Goal: Task Accomplishment & Management: Manage account settings

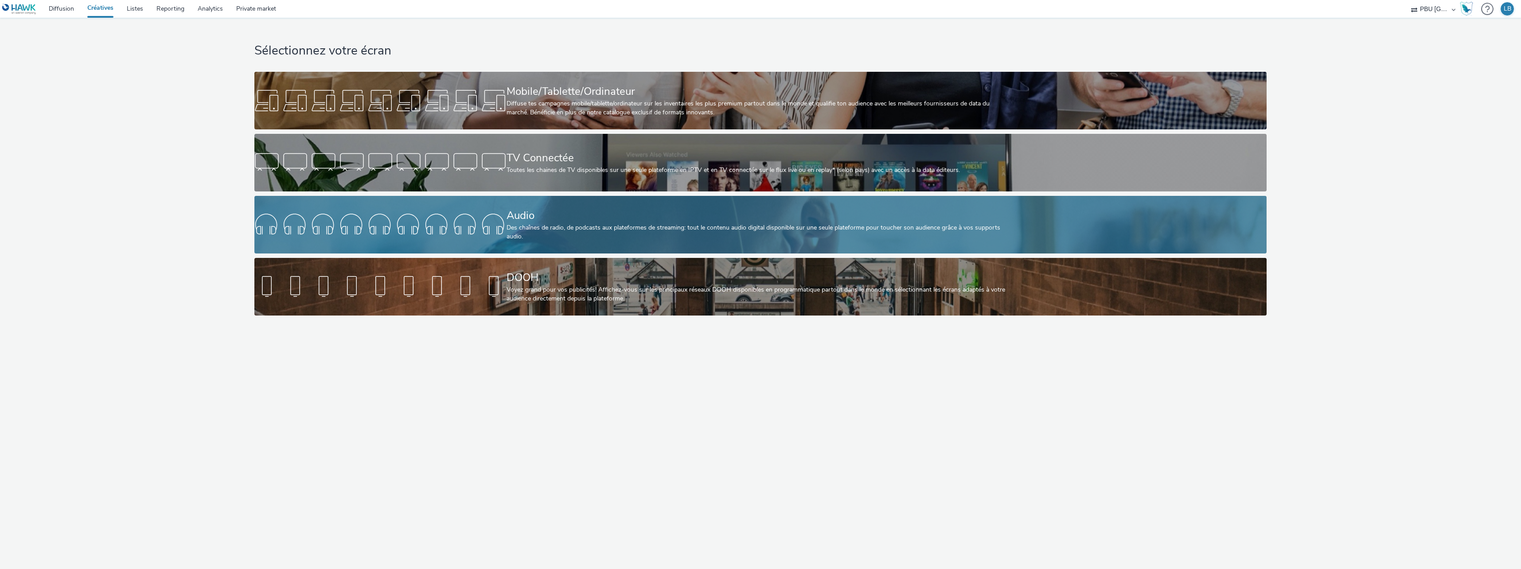
click at [454, 235] on div at bounding box center [380, 224] width 252 height 28
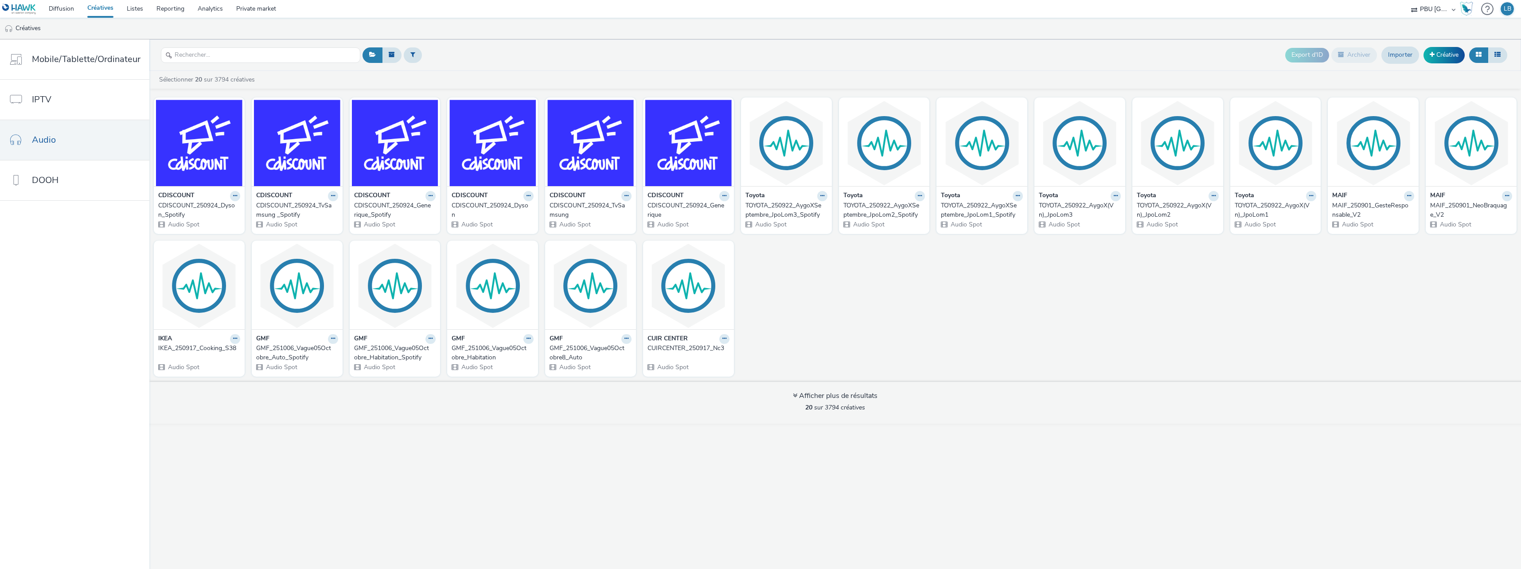
click at [296, 68] on header "Export d'ID Archiver Importer Créative" at bounding box center [834, 54] width 1371 height 31
click at [292, 55] on input "text" at bounding box center [260, 55] width 199 height 16
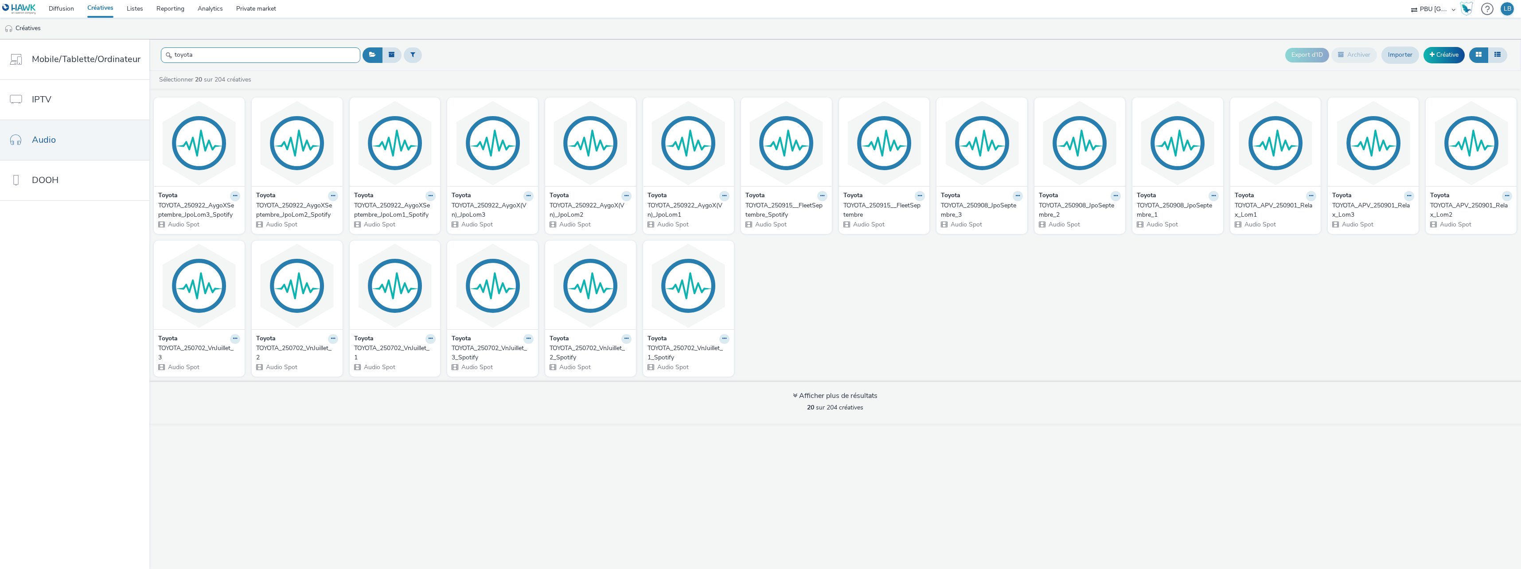
type input "toyota"
click at [724, 195] on icon at bounding box center [724, 195] width 4 height 5
click at [693, 211] on link "Modifier" at bounding box center [696, 211] width 66 height 18
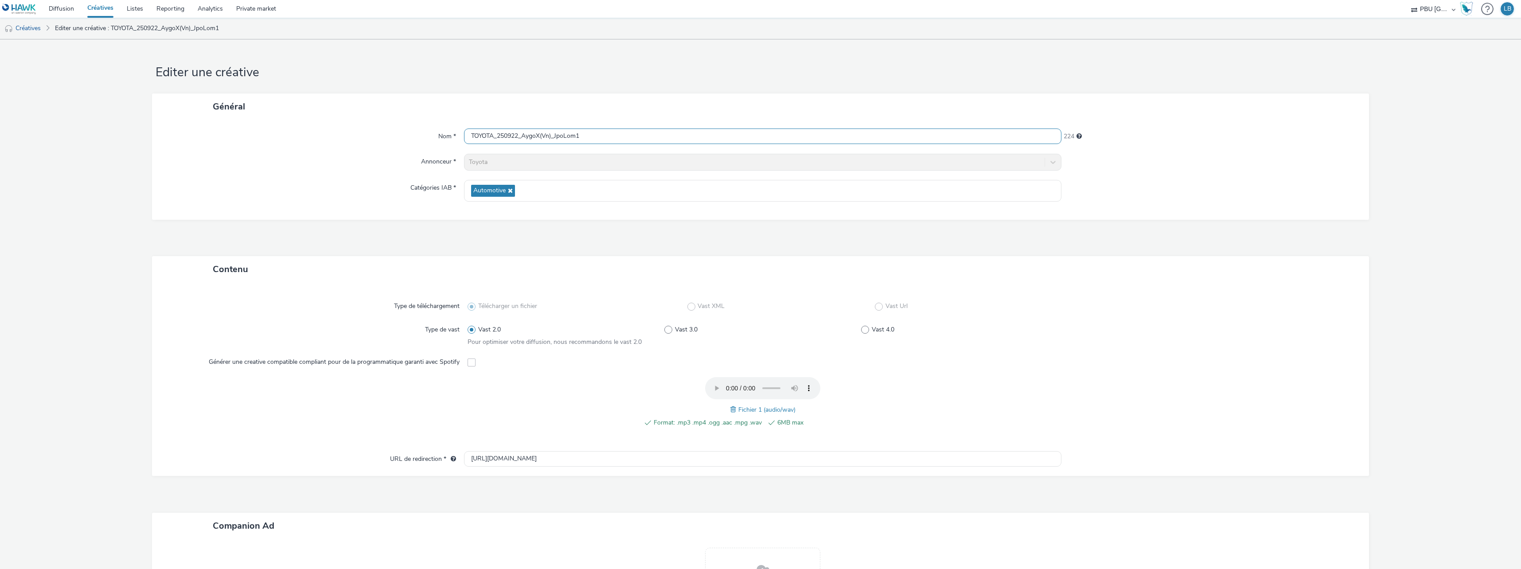
drag, startPoint x: 617, startPoint y: 136, endPoint x: 374, endPoint y: 141, distance: 243.8
click at [374, 141] on div "Nom * TOYOTA_250922_AygoX(Vn)_JpoLom1 224" at bounding box center [760, 136] width 1199 height 16
paste input "Septembre"
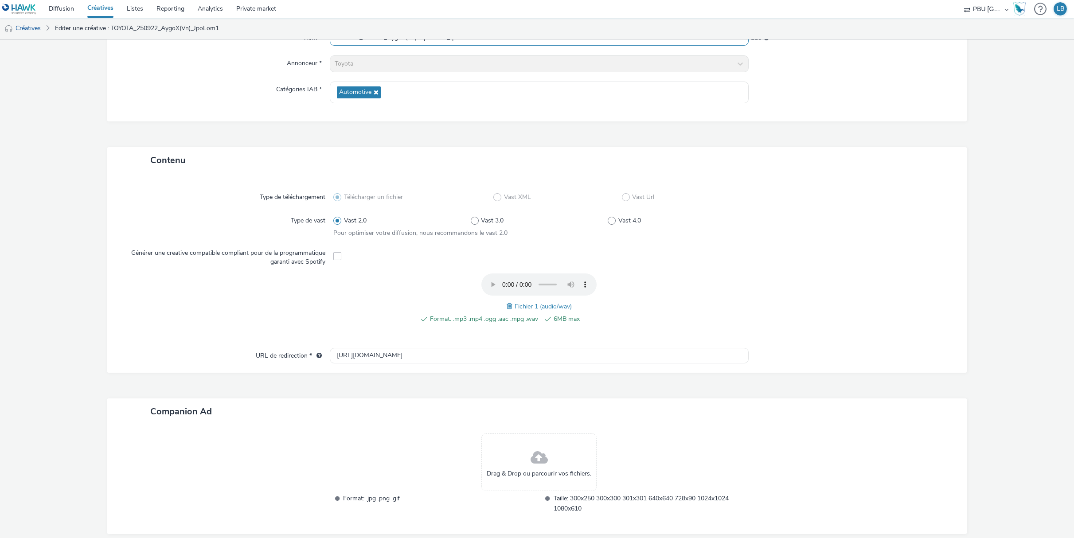
scroll to position [143, 0]
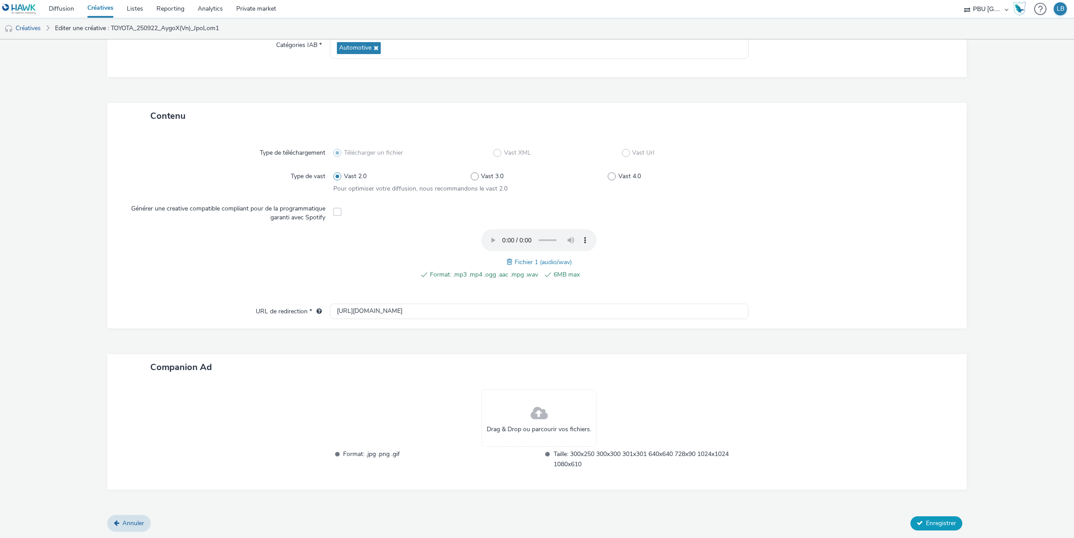
type input "TOYOTA_250922_AygoX(Vn)Septembre_JpoLom1"
click at [933, 522] on span "Enregistrer" at bounding box center [941, 523] width 30 height 8
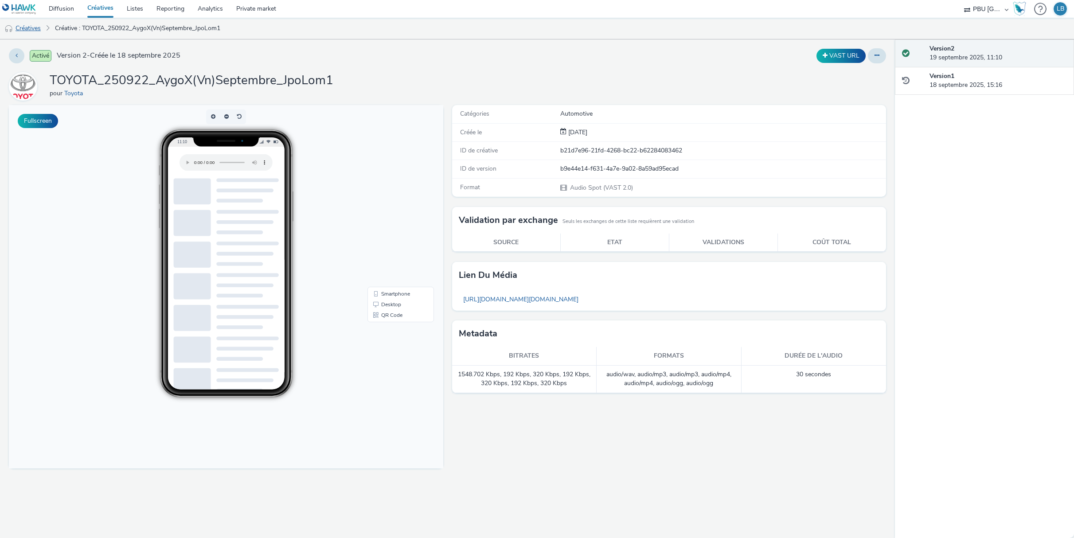
click at [35, 28] on link "Créatives" at bounding box center [22, 28] width 45 height 21
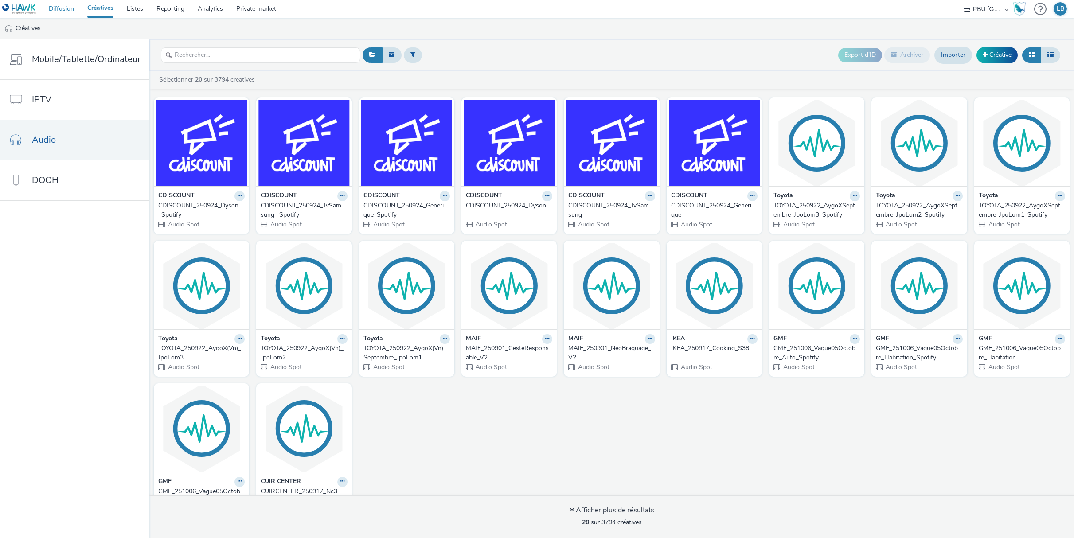
click at [63, 12] on link "Diffusion" at bounding box center [61, 9] width 39 height 18
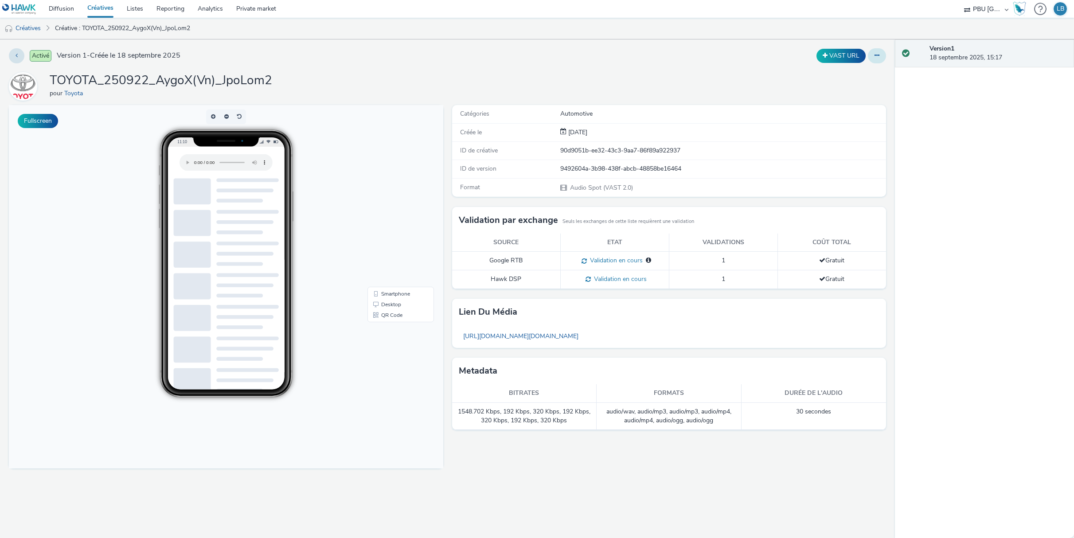
click at [877, 54] on icon at bounding box center [876, 55] width 5 height 6
click at [867, 74] on link "Modifier" at bounding box center [852, 74] width 66 height 18
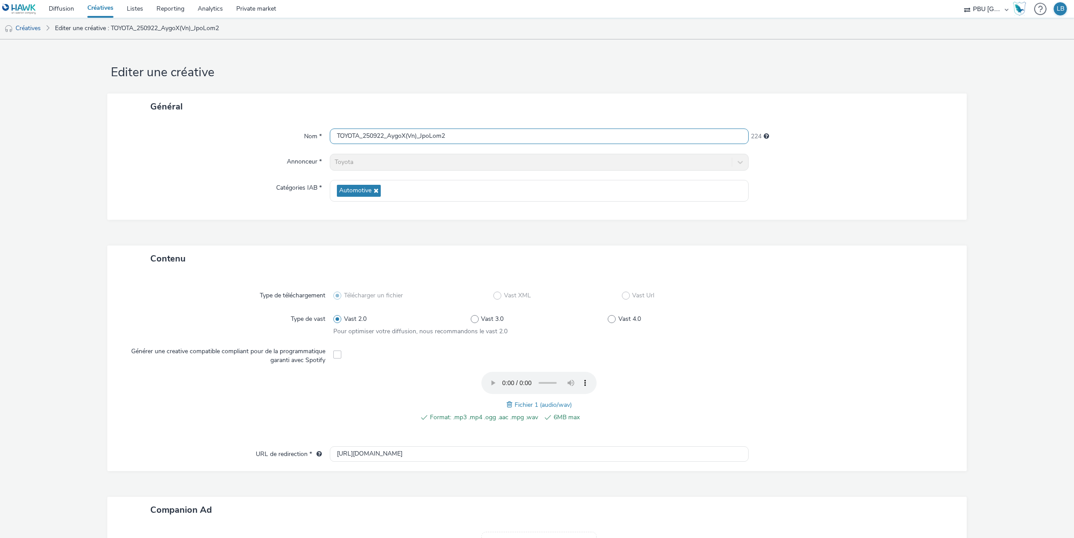
drag, startPoint x: 478, startPoint y: 132, endPoint x: 257, endPoint y: 143, distance: 221.4
click at [257, 143] on div "Nom * TOYOTA_250922_AygoX(Vn)_JpoLom2 224" at bounding box center [536, 136] width 841 height 16
paste input "Septembre"
type input "TOYOTA_250922_AygoX(Vn)Septembre_JpoLom2"
click at [898, 261] on div "Contenu" at bounding box center [536, 258] width 859 height 26
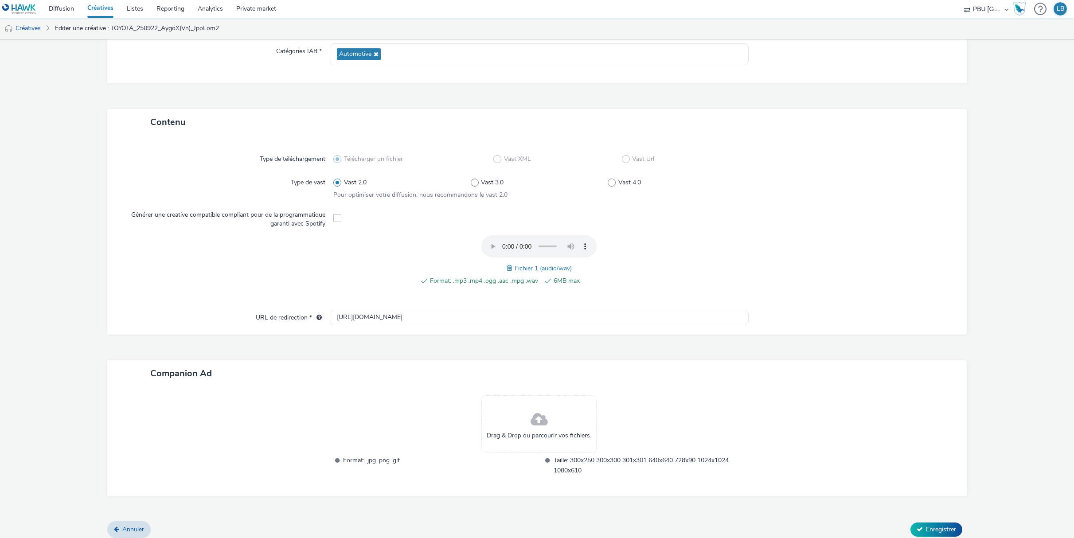
scroll to position [143, 0]
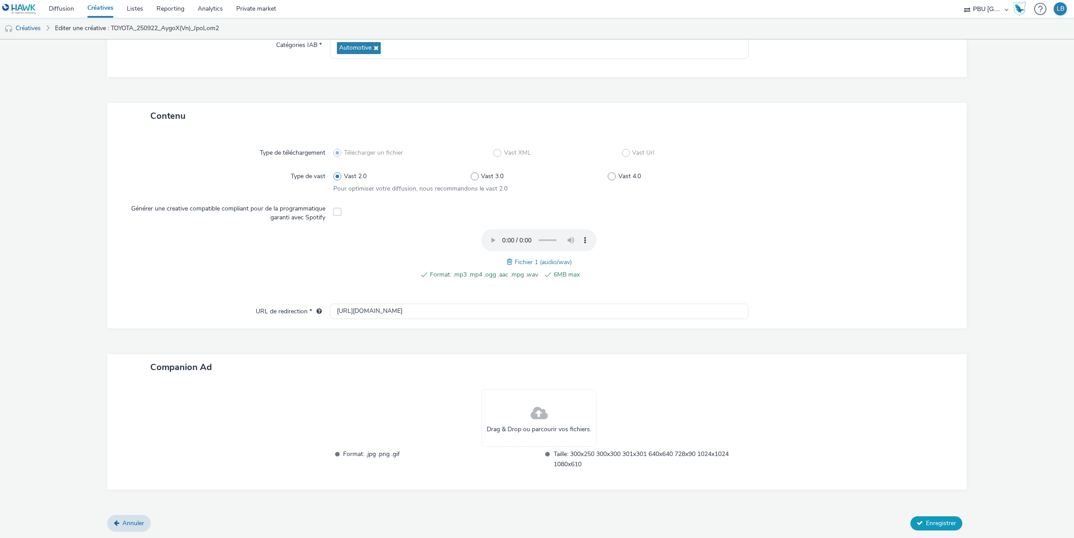
click at [926, 526] on span "Enregistrer" at bounding box center [941, 523] width 30 height 8
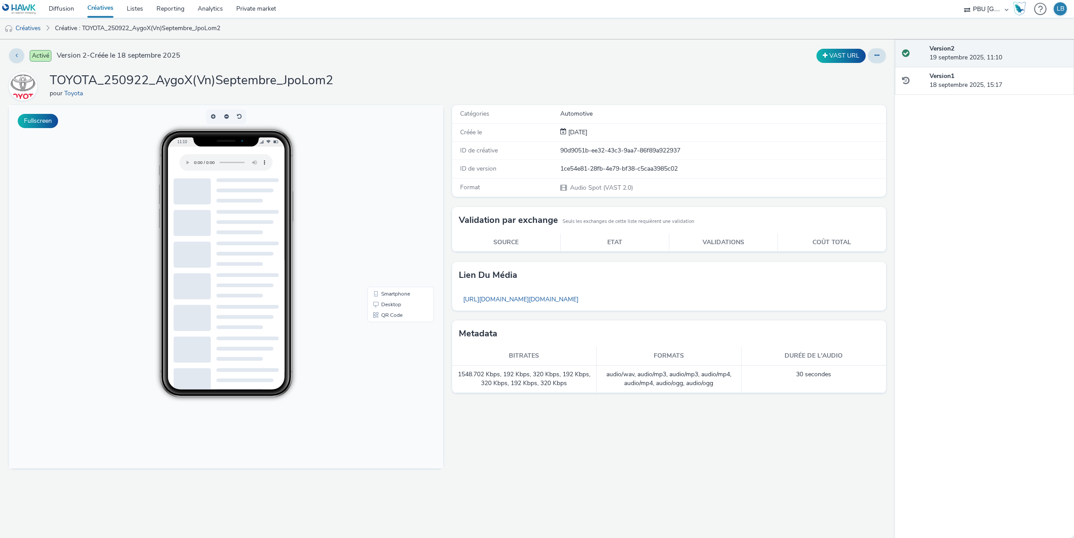
click at [105, 9] on link "Créatives" at bounding box center [100, 9] width 39 height 18
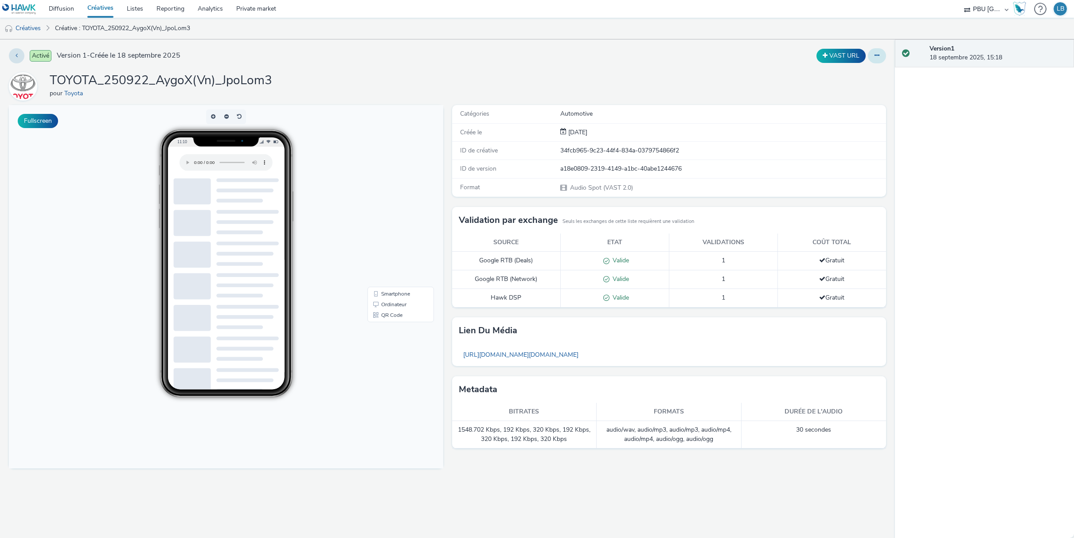
click at [873, 60] on button at bounding box center [877, 55] width 18 height 15
click at [860, 74] on link "Modifier" at bounding box center [852, 74] width 66 height 18
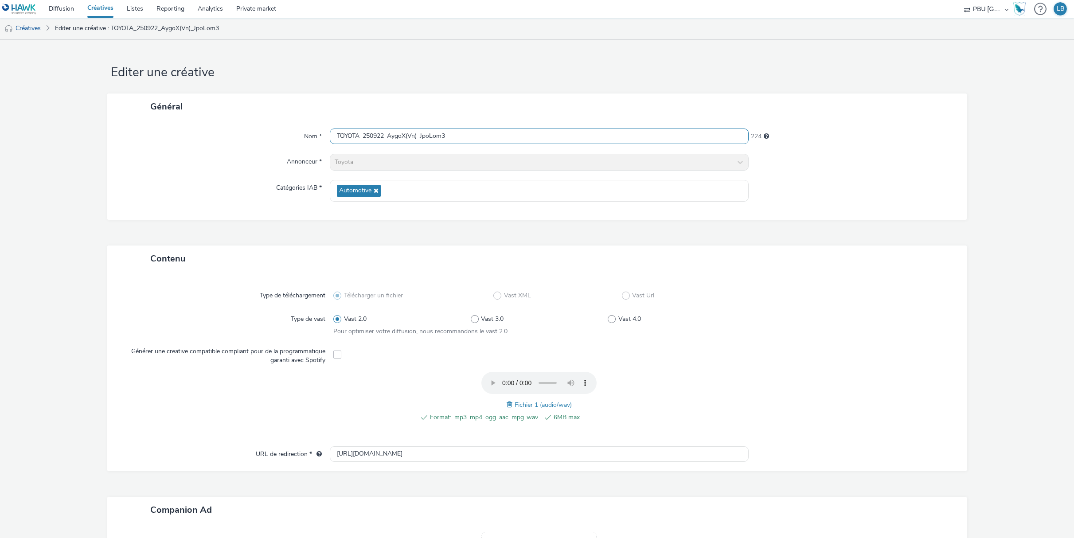
drag, startPoint x: 476, startPoint y: 139, endPoint x: 217, endPoint y: 141, distance: 259.7
click at [217, 141] on div "Nom * TOYOTA_250922_AygoX(Vn)_JpoLom3 224" at bounding box center [536, 136] width 841 height 16
paste input "Septembre"
type input "TOYOTA_250922_AygoX(Vn)Septembre_JpoLom3"
click at [893, 393] on div at bounding box center [848, 402] width 206 height 60
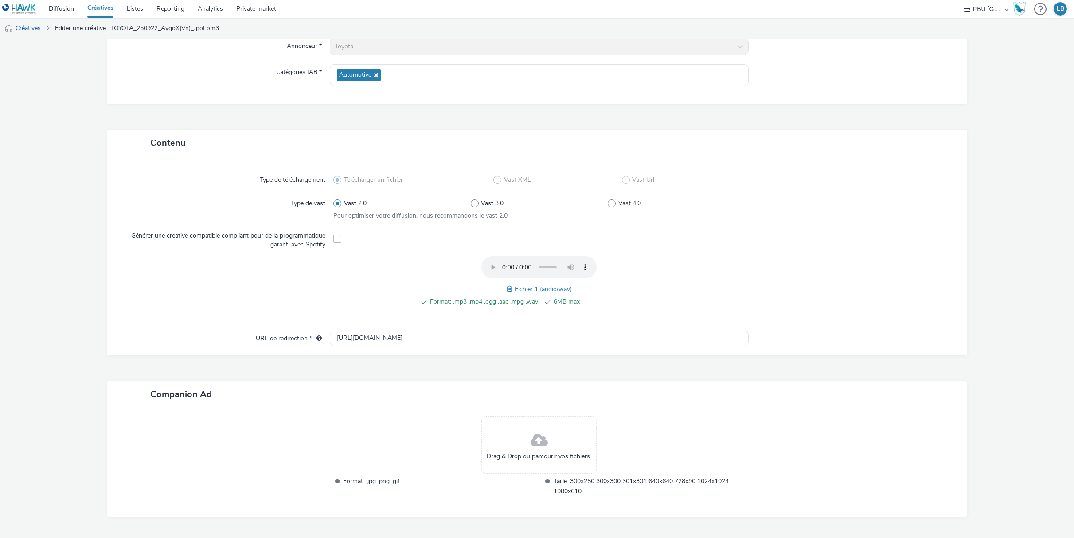
scroll to position [143, 0]
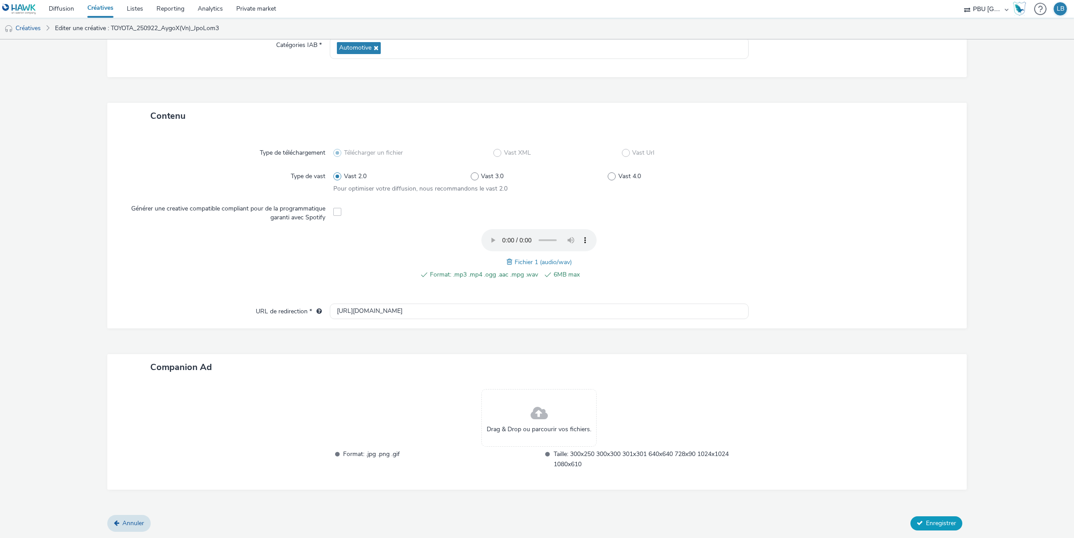
click at [926, 524] on span "Enregistrer" at bounding box center [941, 523] width 30 height 8
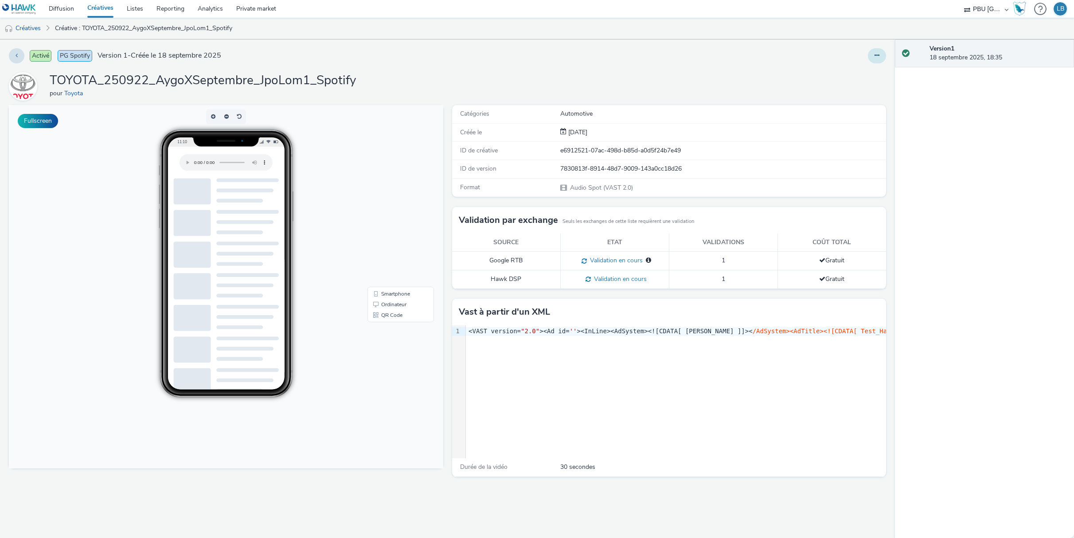
click at [874, 51] on button at bounding box center [877, 55] width 18 height 15
click at [853, 75] on link "Modifier" at bounding box center [852, 74] width 66 height 18
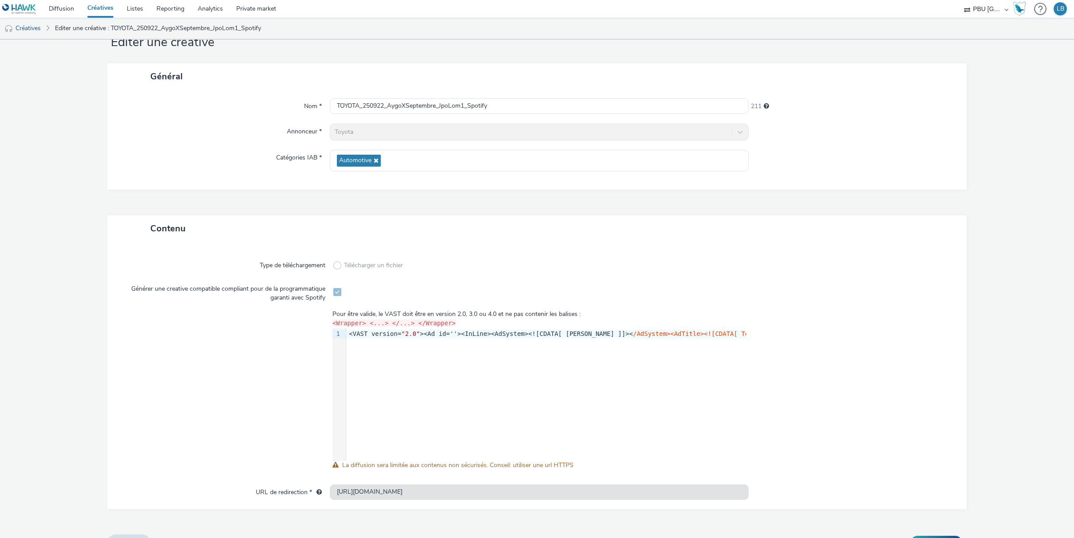
scroll to position [49, 0]
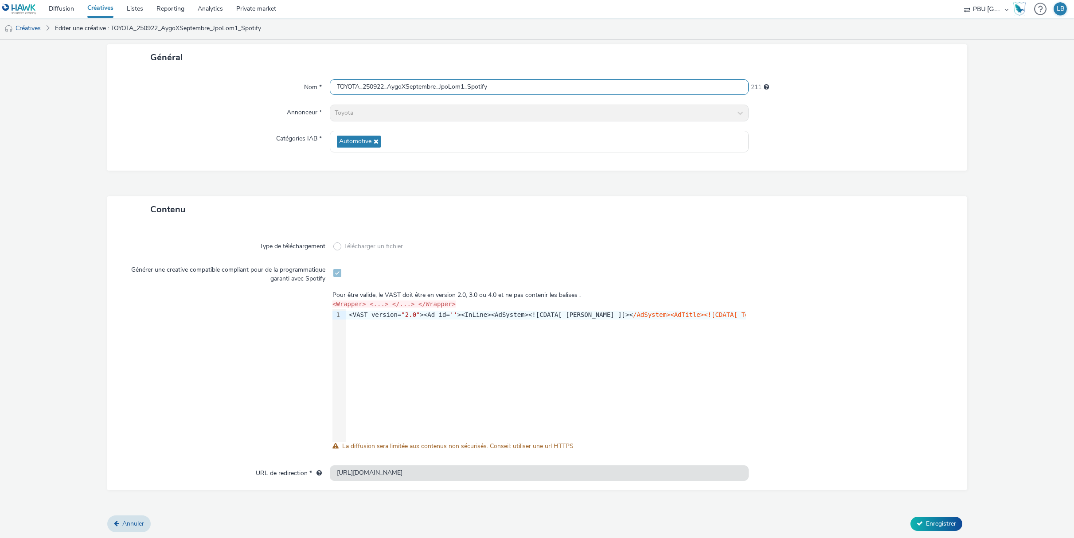
click at [409, 89] on input "TOYOTA_250922_AygoXSeptembre_JpoLom1_Spotify" at bounding box center [539, 87] width 418 height 16
click at [405, 85] on input "TOYOTA_250922_AygoXSeptembre_JpoLom1_Spotify" at bounding box center [539, 87] width 418 height 16
type input "TOYOTA_250922_AygoX(Vn)Septembre_JpoLom1_Spotify"
drag, startPoint x: 417, startPoint y: 88, endPoint x: 405, endPoint y: 87, distance: 12.0
click at [405, 87] on input "TOYOTA_250922_AygoX(Vn)Septembre_JpoLom1_Spotify" at bounding box center [539, 87] width 418 height 16
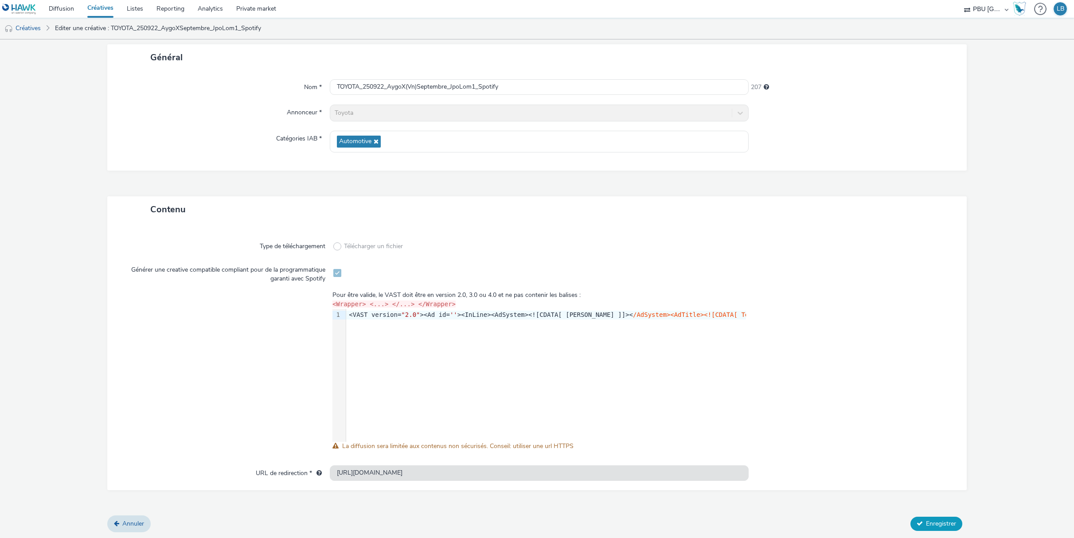
click at [934, 522] on span "Enregistrer" at bounding box center [941, 523] width 30 height 8
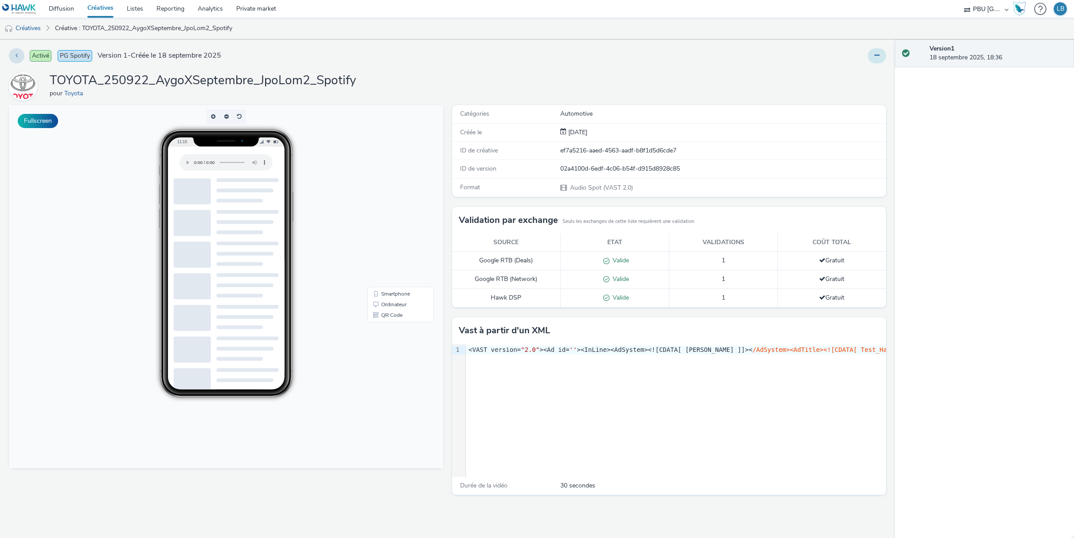
click at [878, 52] on icon at bounding box center [876, 55] width 5 height 6
click at [849, 76] on link "Modifier" at bounding box center [852, 74] width 66 height 18
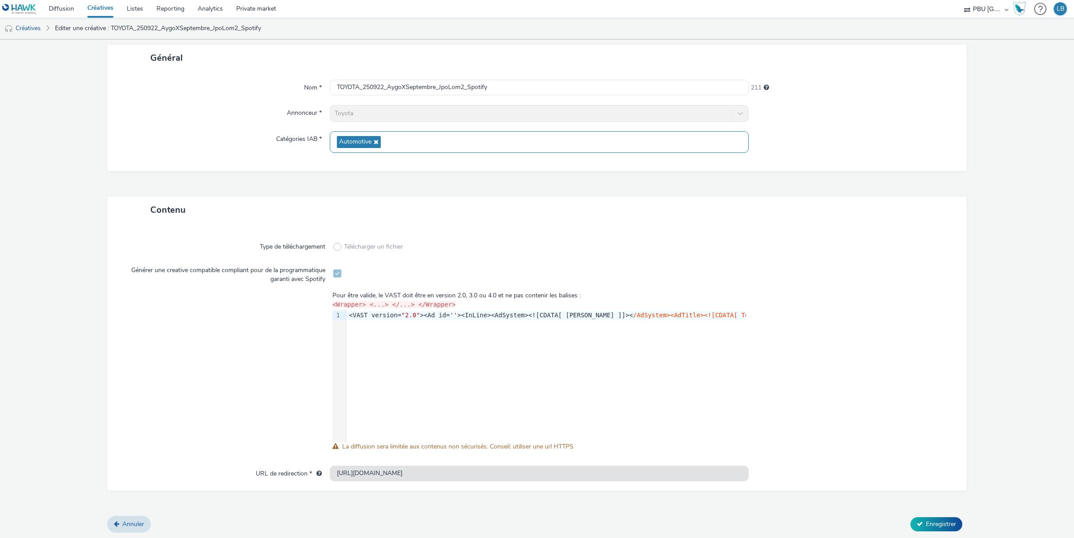
scroll to position [49, 0]
click at [408, 88] on input "TOYOTA_250922_AygoXSeptembre_JpoLom2_Spotify" at bounding box center [539, 87] width 418 height 16
paste input "(Vn)"
type input "TOYOTA_250922_AygoX(Vn)Septembre_JpoLom2_Spotify"
click at [917, 522] on button "Enregistrer" at bounding box center [936, 524] width 52 height 14
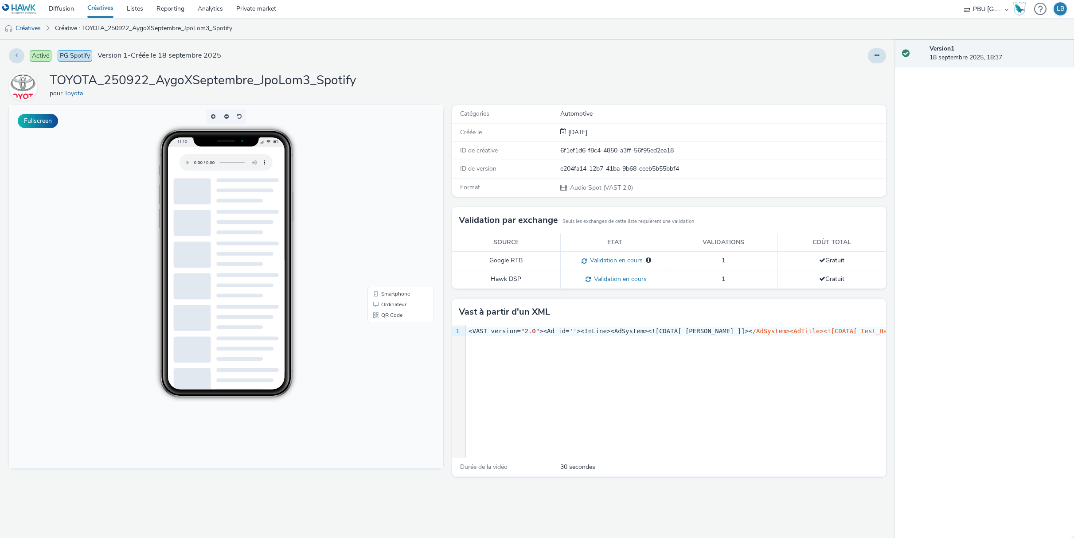
click at [887, 55] on div "Activé PG Spotify Version 1 - Créée le 18 septembre 2025 TOYOTA_250922_AygoXSep…" at bounding box center [447, 288] width 895 height 498
click at [876, 65] on div "Activé PG Spotify Version 1 - Créée le 18 septembre 2025 TOYOTA_250922_AygoXSep…" at bounding box center [447, 288] width 895 height 498
click at [876, 56] on icon at bounding box center [876, 55] width 5 height 6
click at [848, 74] on link "Modifier" at bounding box center [852, 74] width 66 height 18
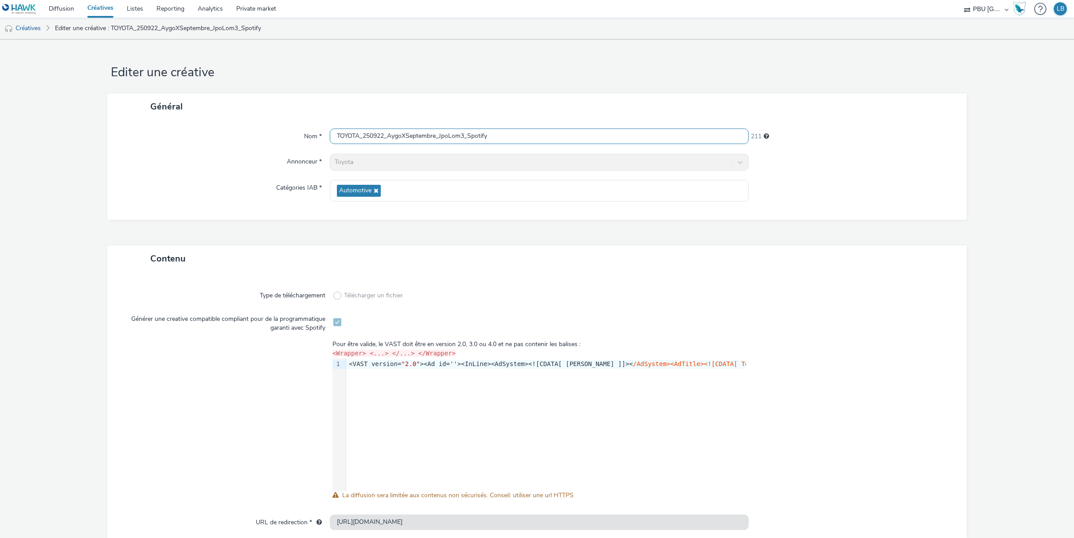
click at [404, 134] on input "TOYOTA_250922_AygoXSeptembre_JpoLom3_Spotify" at bounding box center [539, 136] width 418 height 16
paste input "(Vn)"
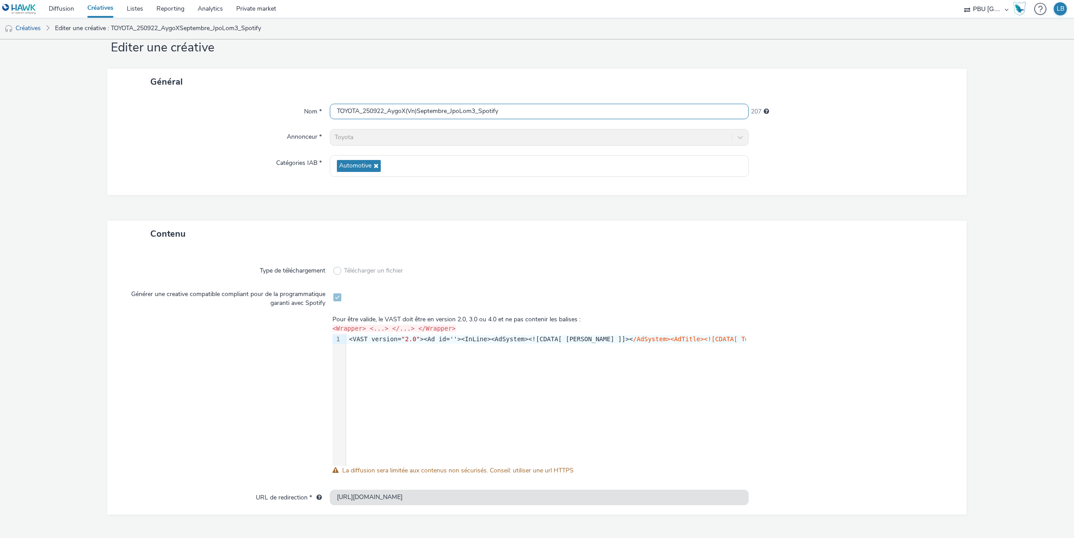
scroll to position [49, 0]
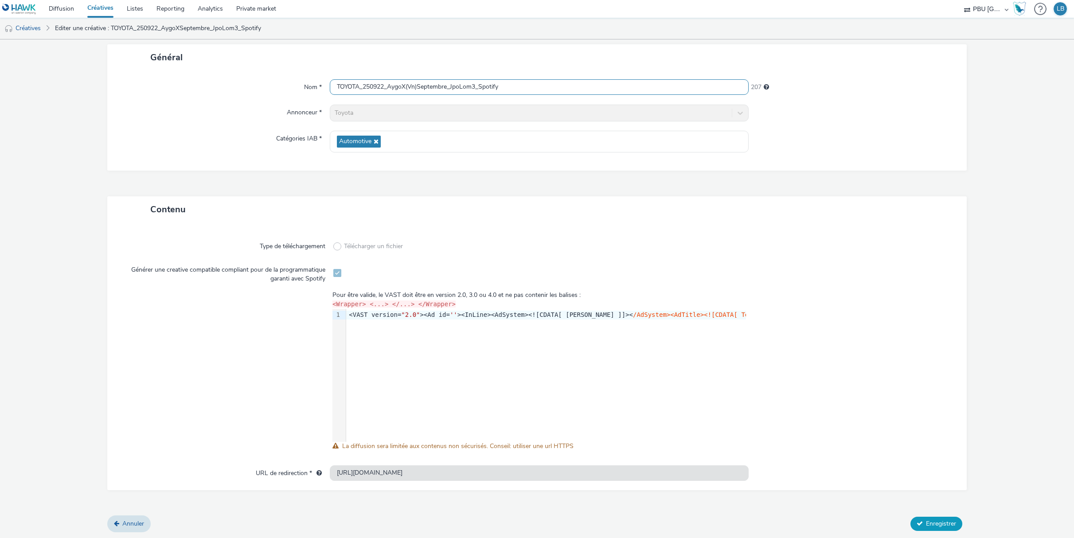
type input "TOYOTA_250922_AygoX(Vn)Septembre_JpoLom3_Spotify"
click at [926, 519] on span "Enregistrer" at bounding box center [941, 523] width 30 height 8
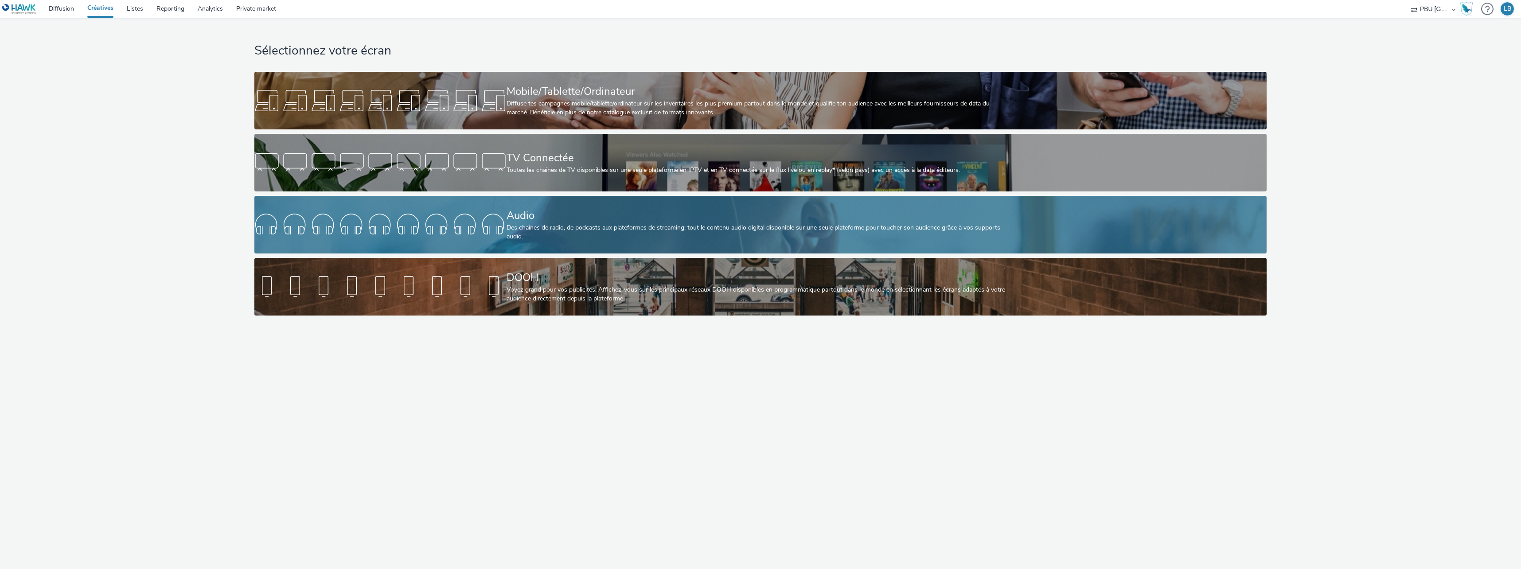
click at [512, 225] on div "Des chaînes de radio, de podcasts aux plateformes de streaming: tout le contenu…" at bounding box center [758, 232] width 504 height 18
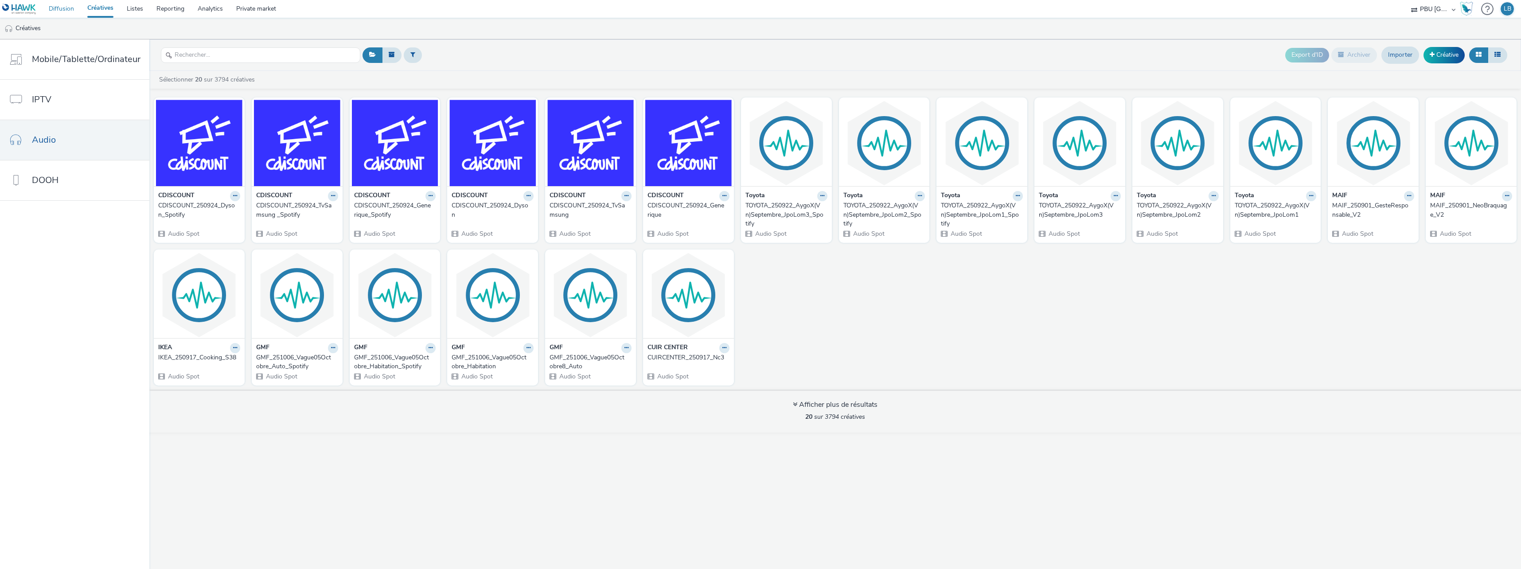
click at [65, 12] on link "Diffusion" at bounding box center [61, 9] width 39 height 18
